Goal: Task Accomplishment & Management: Manage account settings

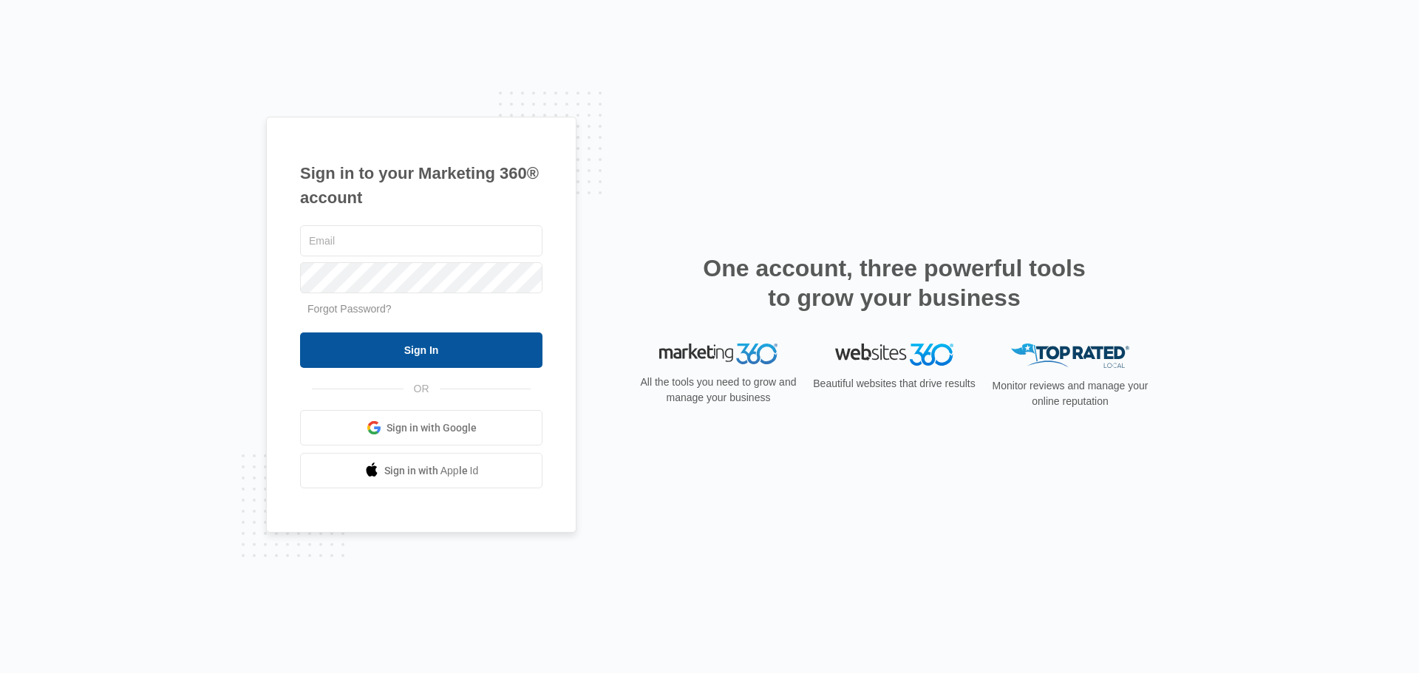
type input "info@sleeplittleton.com"
click at [461, 361] on input "Sign In" at bounding box center [421, 350] width 242 height 35
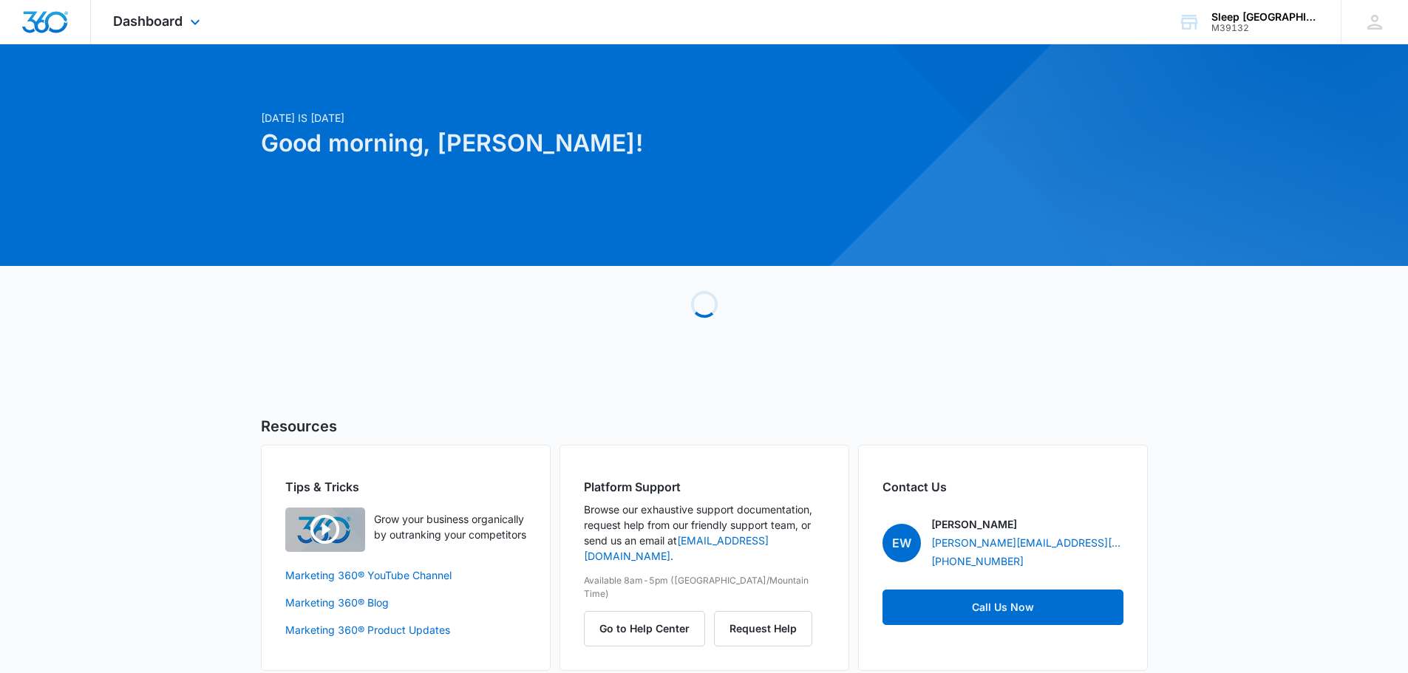
click at [175, 34] on div "Dashboard Apps Reputation Websites Forms CRM Email Social Payments POS Content …" at bounding box center [158, 22] width 135 height 44
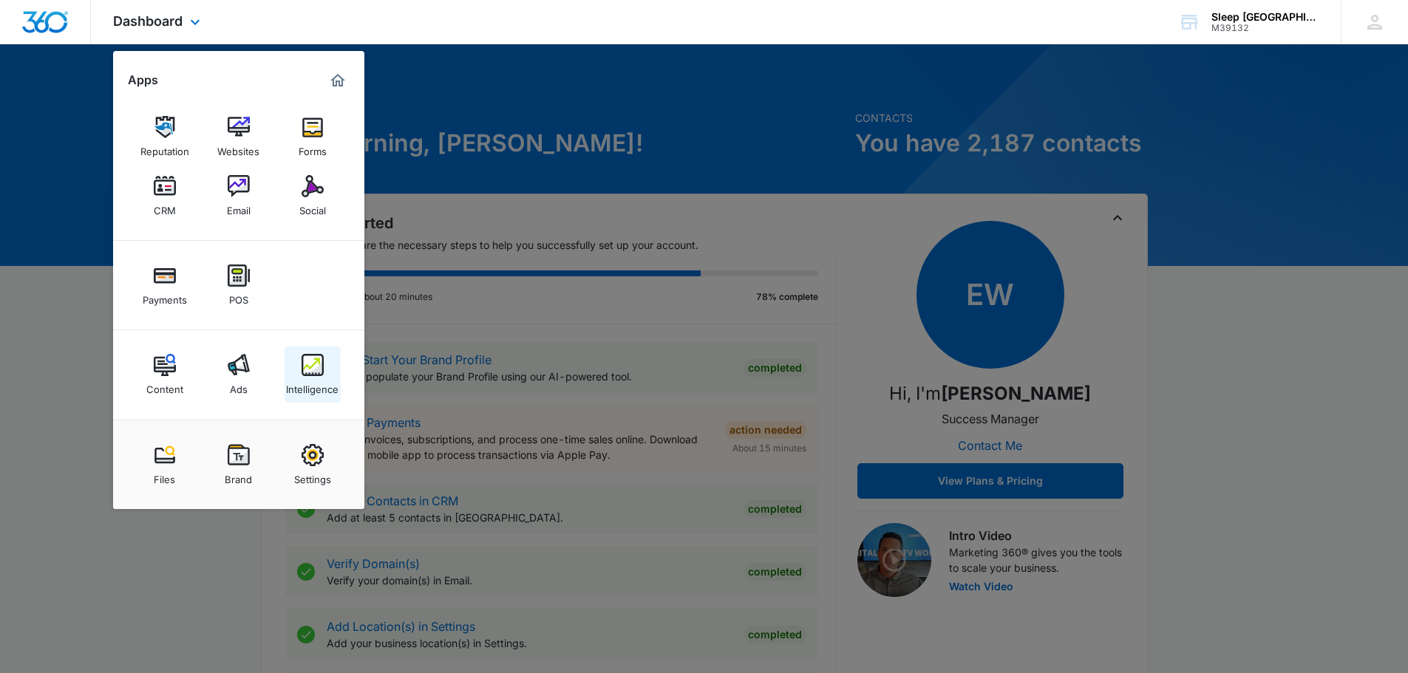
click at [305, 374] on img at bounding box center [313, 365] width 22 height 22
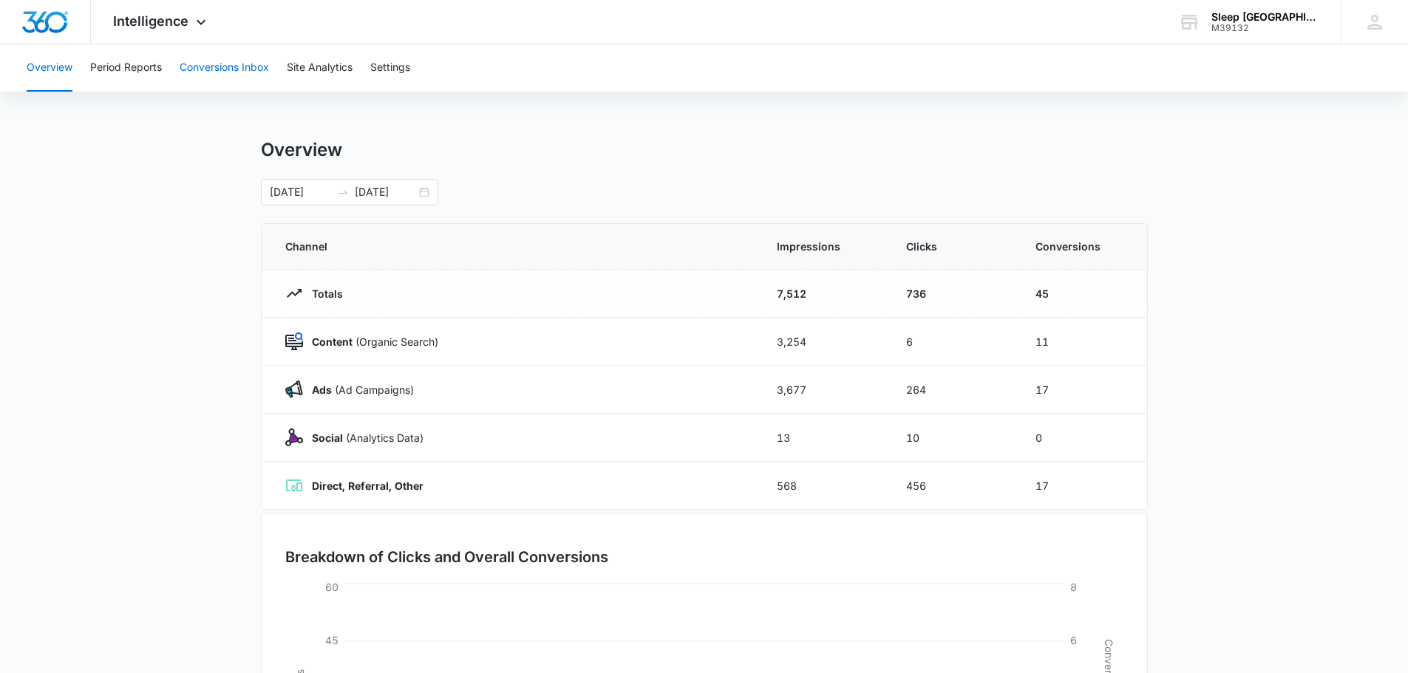
click at [231, 76] on button "Conversions Inbox" at bounding box center [224, 67] width 89 height 47
